Goal: Information Seeking & Learning: Check status

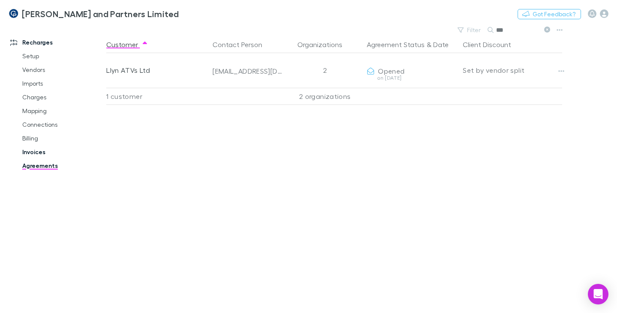
click at [38, 153] on link "Invoices" at bounding box center [62, 152] width 97 height 14
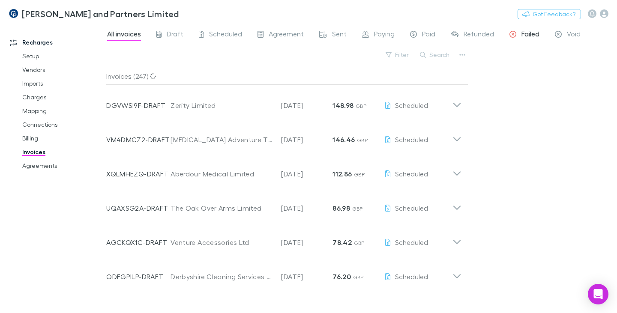
click at [536, 33] on span "Failed" at bounding box center [531, 35] width 18 height 11
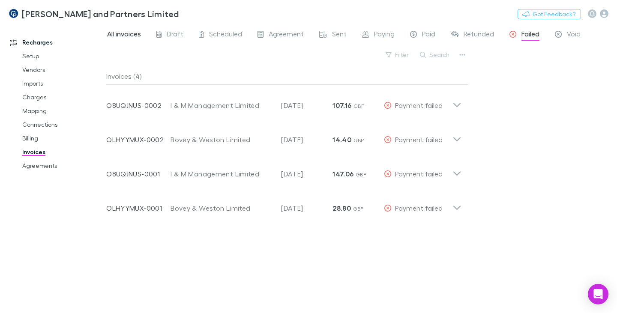
click at [132, 35] on span "All invoices" at bounding box center [124, 35] width 34 height 11
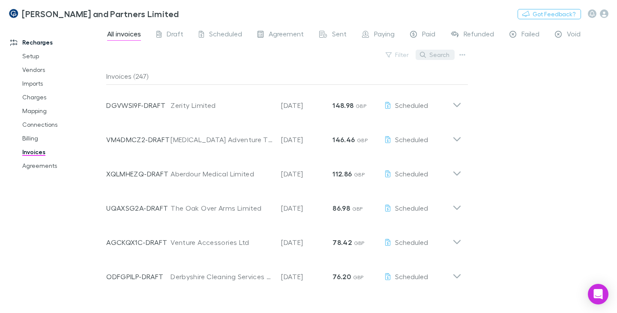
click at [444, 57] on button "Search" at bounding box center [435, 55] width 39 height 10
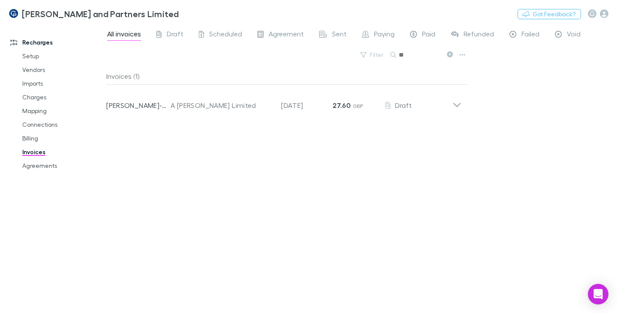
type input "***"
drag, startPoint x: 413, startPoint y: 56, endPoint x: 379, endPoint y: 56, distance: 34.3
click at [379, 56] on div "Filter Search ***" at bounding box center [287, 58] width 362 height 19
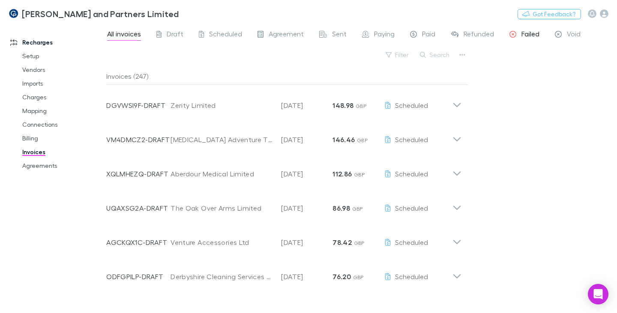
click at [528, 35] on span "Failed" at bounding box center [531, 35] width 18 height 11
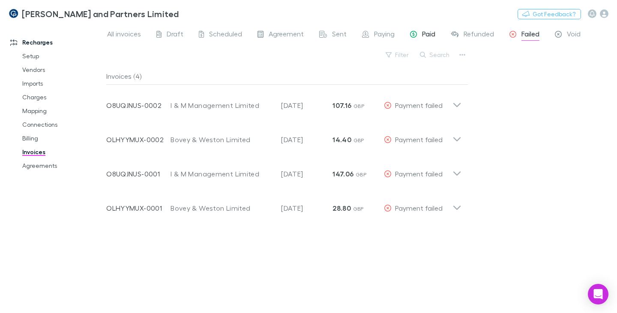
click at [433, 35] on span "Paid" at bounding box center [428, 35] width 13 height 11
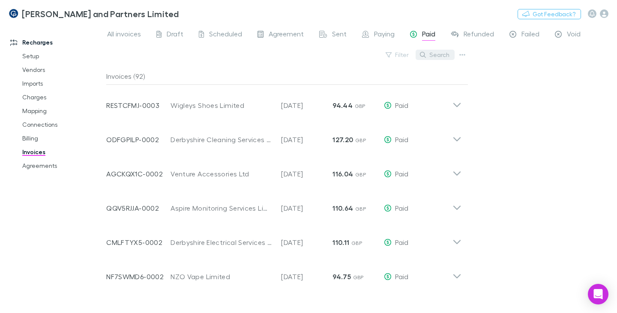
click at [432, 51] on button "Search" at bounding box center [435, 55] width 39 height 10
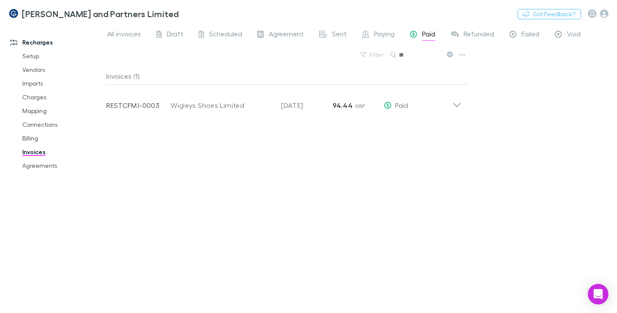
type input "*"
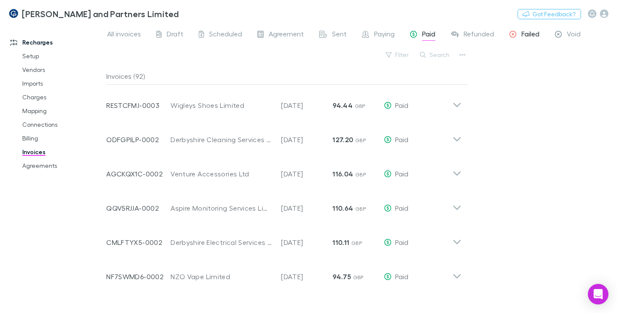
click at [533, 33] on span "Failed" at bounding box center [531, 35] width 18 height 11
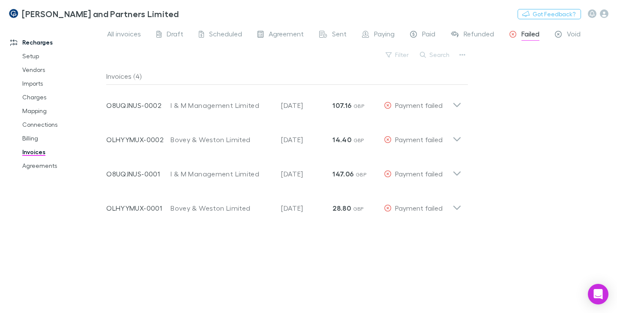
click at [40, 151] on link "Invoices" at bounding box center [62, 152] width 97 height 14
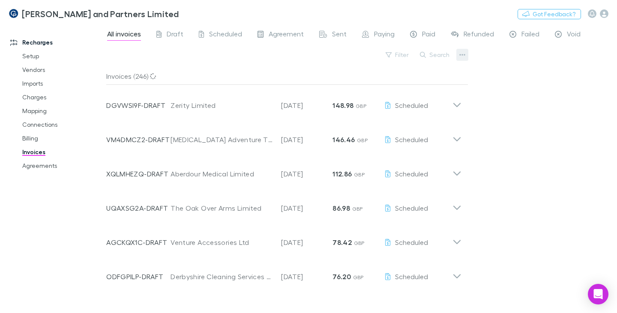
click at [458, 55] on button "button" at bounding box center [463, 55] width 12 height 12
click at [442, 55] on div at bounding box center [308, 156] width 617 height 313
click at [444, 54] on button "Search" at bounding box center [435, 55] width 39 height 10
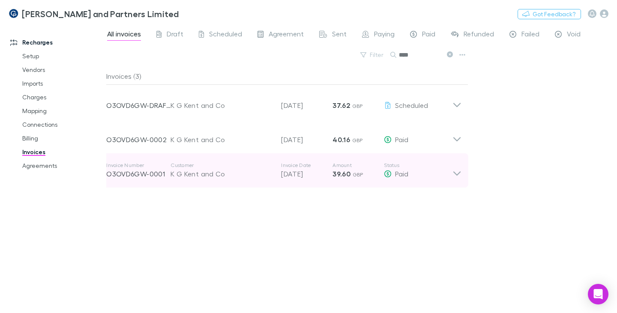
type input "****"
click at [198, 176] on div "K G Kent and Co" at bounding box center [222, 174] width 102 height 10
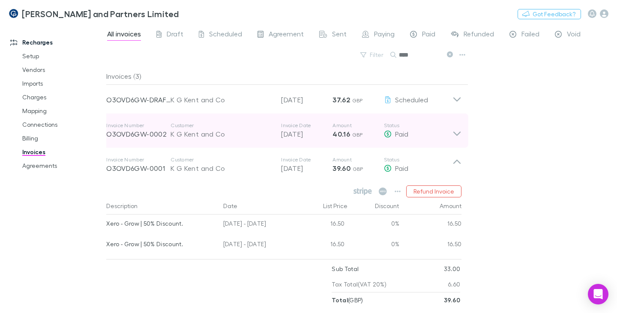
scroll to position [7, 0]
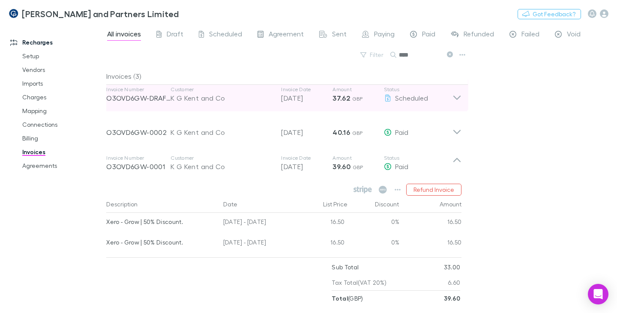
click at [457, 99] on icon at bounding box center [457, 98] width 7 height 4
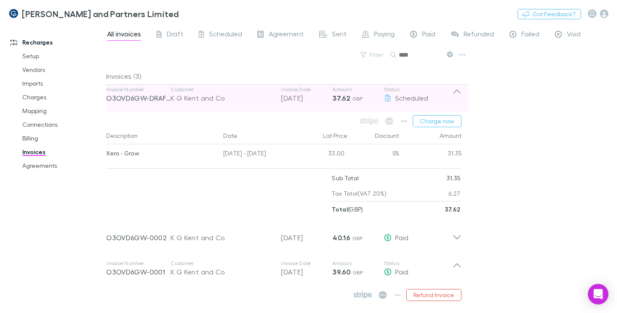
click at [457, 99] on icon at bounding box center [457, 94] width 9 height 17
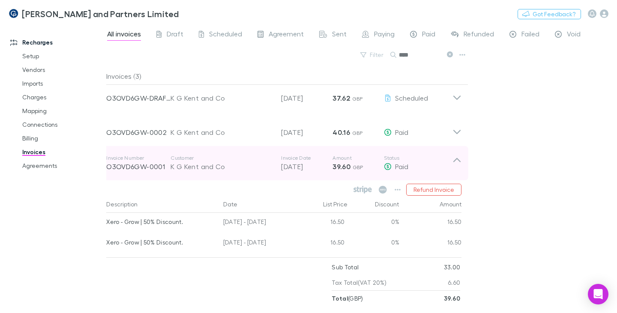
click at [454, 162] on icon at bounding box center [457, 160] width 7 height 4
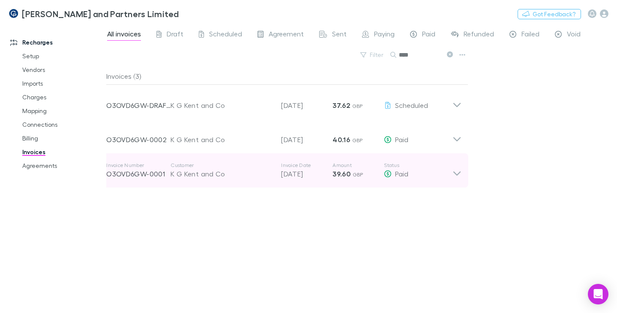
scroll to position [0, 0]
